Goal: Task Accomplishment & Management: Manage account settings

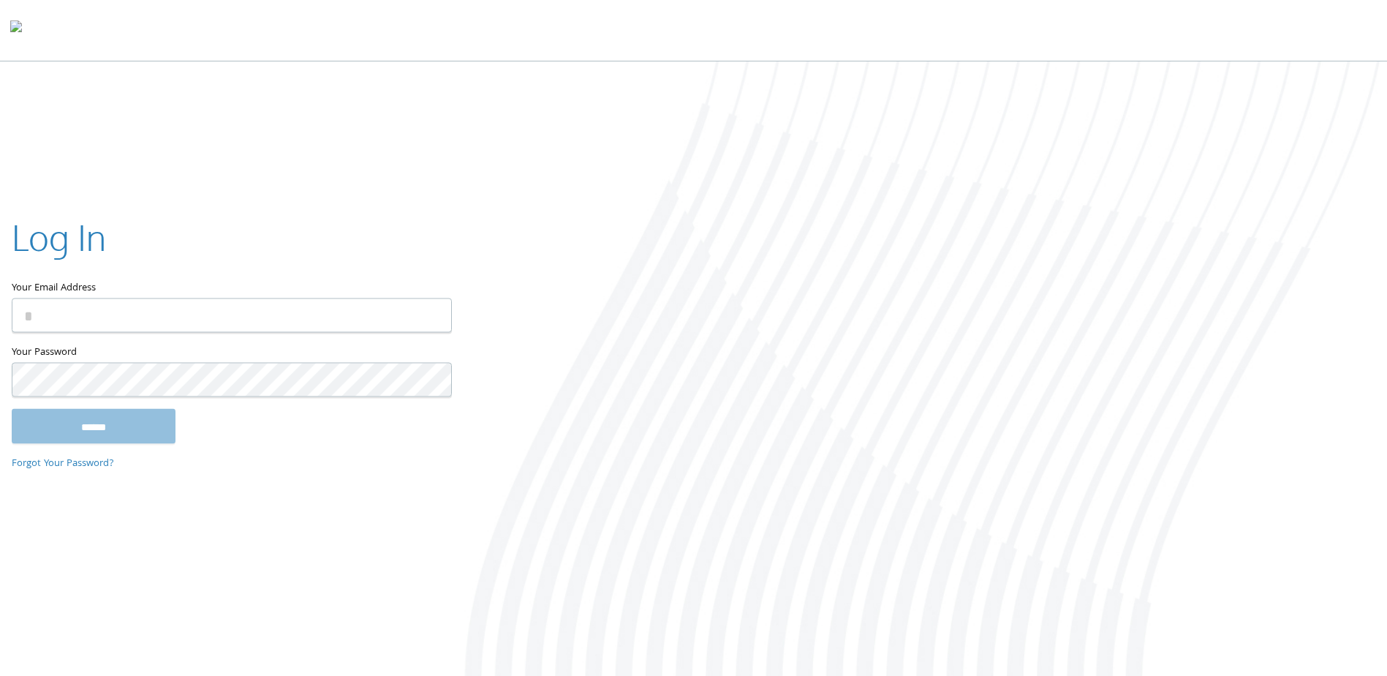
type input "**********"
click at [106, 418] on input "******" at bounding box center [94, 426] width 164 height 35
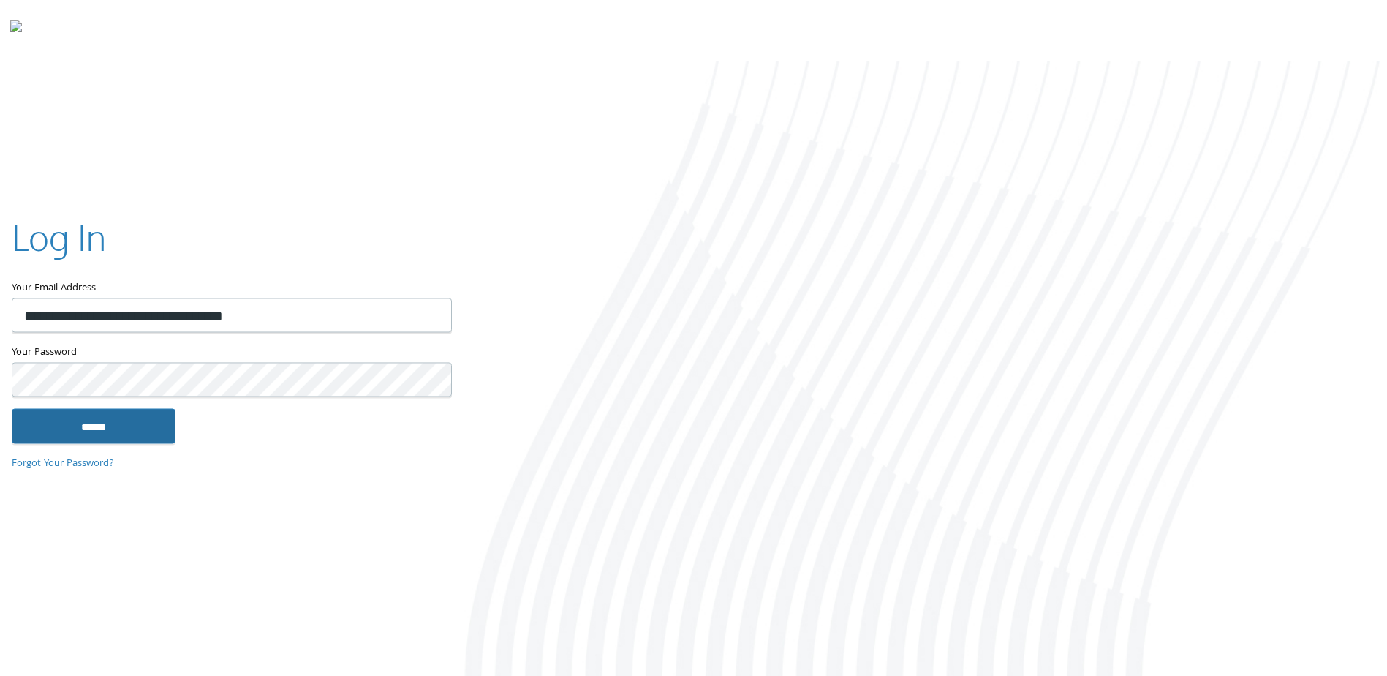
click at [106, 425] on input "******" at bounding box center [94, 426] width 164 height 35
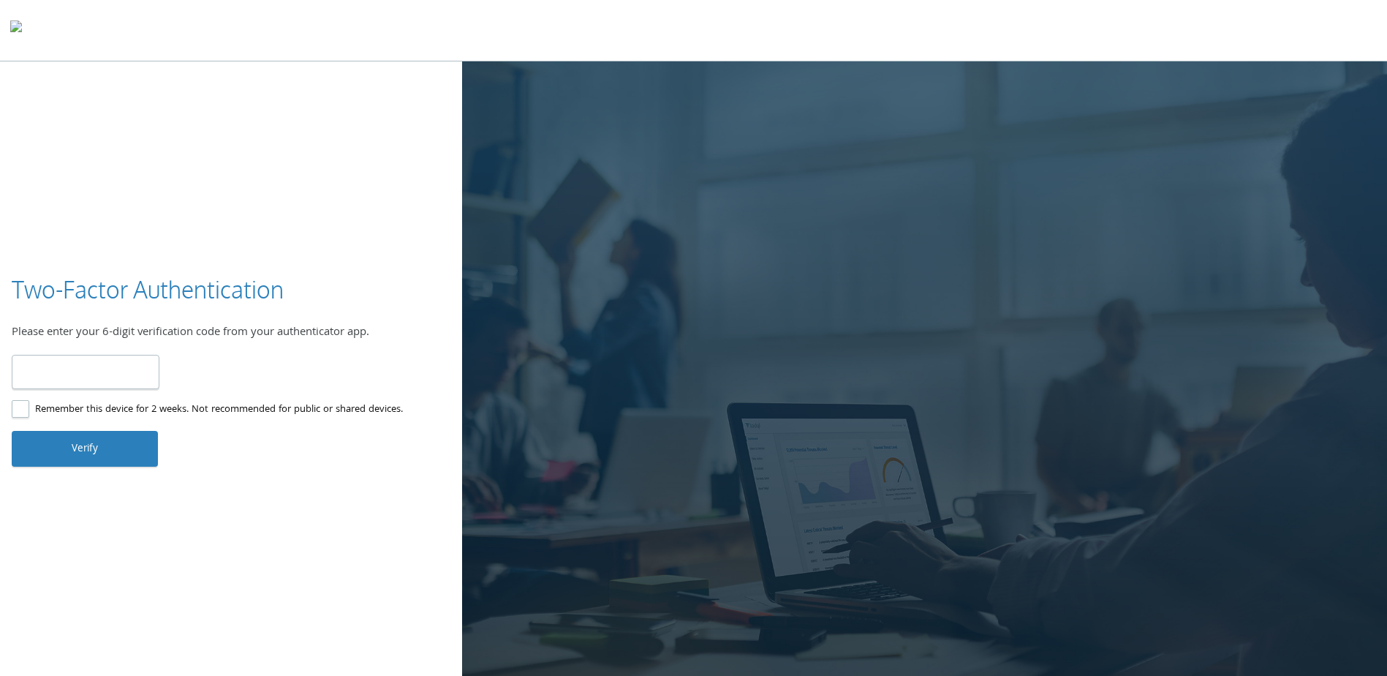
type input "******"
